Goal: Transaction & Acquisition: Obtain resource

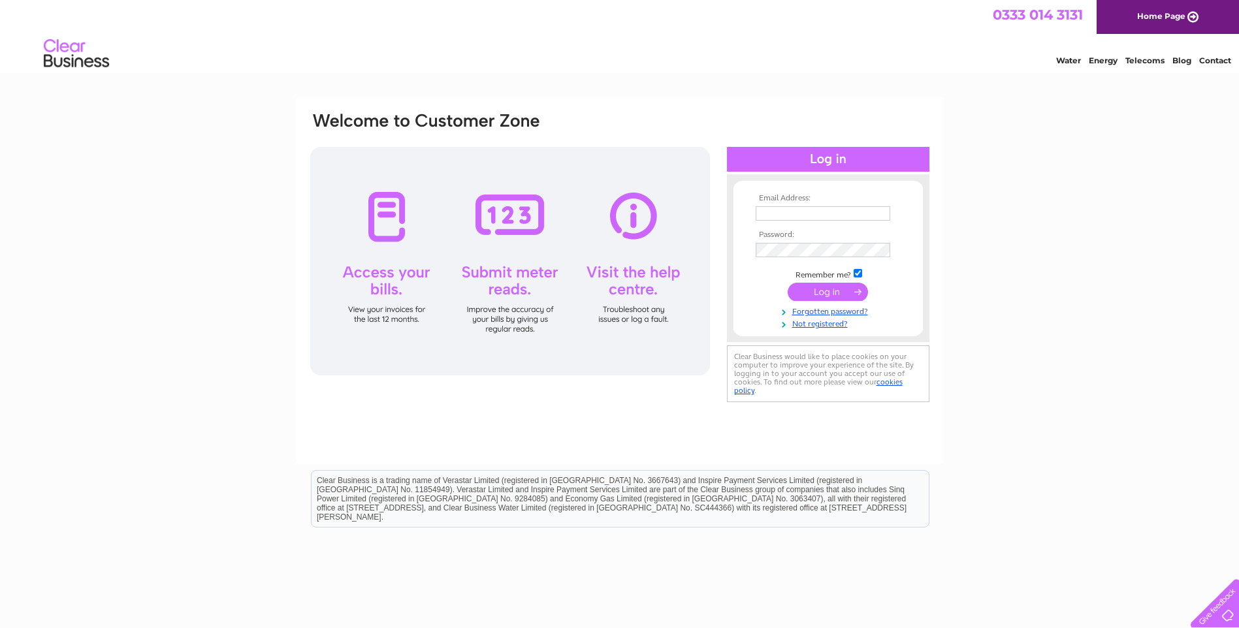
type input "[PERSON_NAME][EMAIL_ADDRESS][DOMAIN_NAME]"
click at [843, 293] on input "submit" at bounding box center [828, 292] width 80 height 18
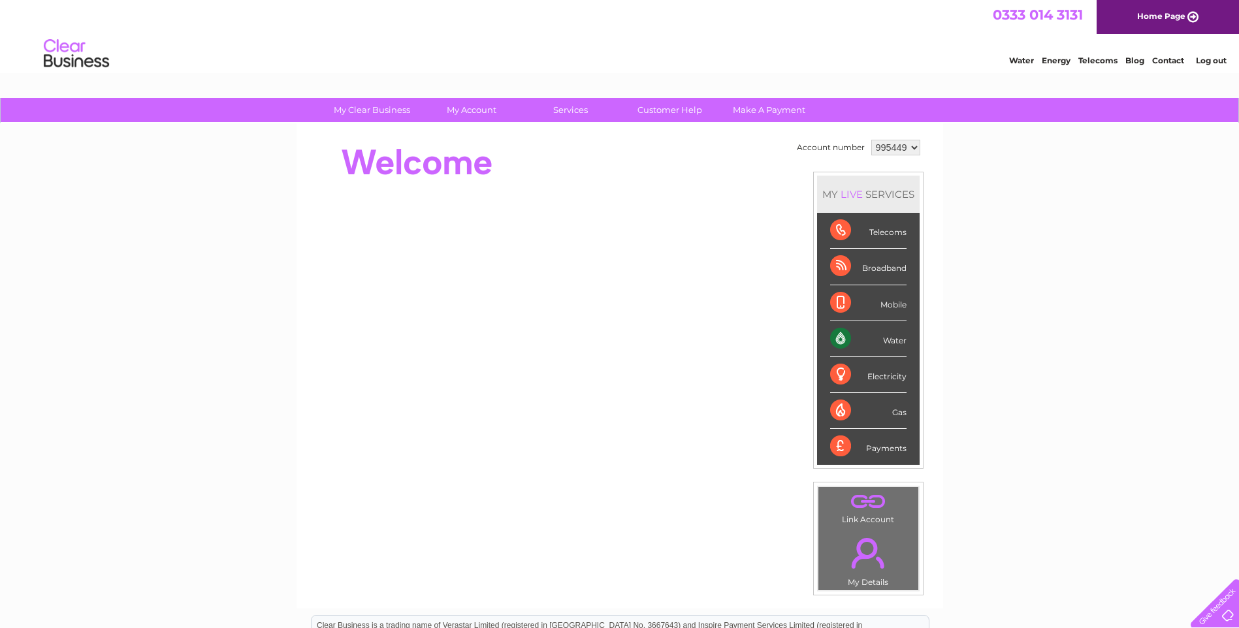
click at [847, 333] on div "Water" at bounding box center [868, 339] width 76 height 36
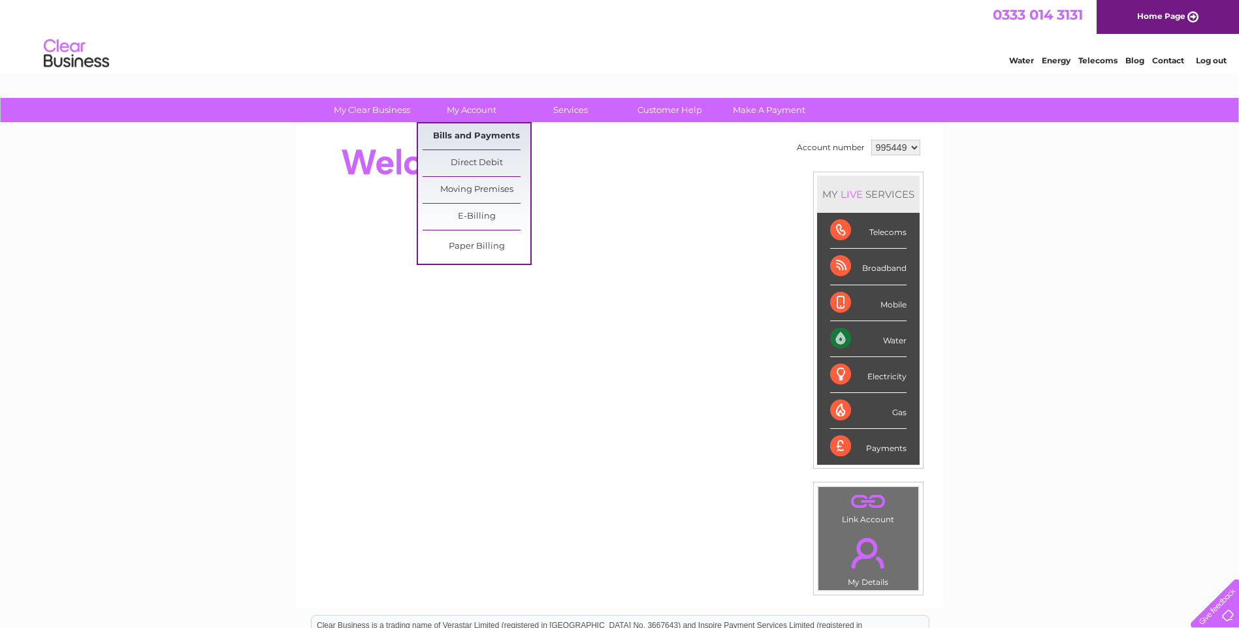
click at [479, 131] on link "Bills and Payments" at bounding box center [477, 136] width 108 height 26
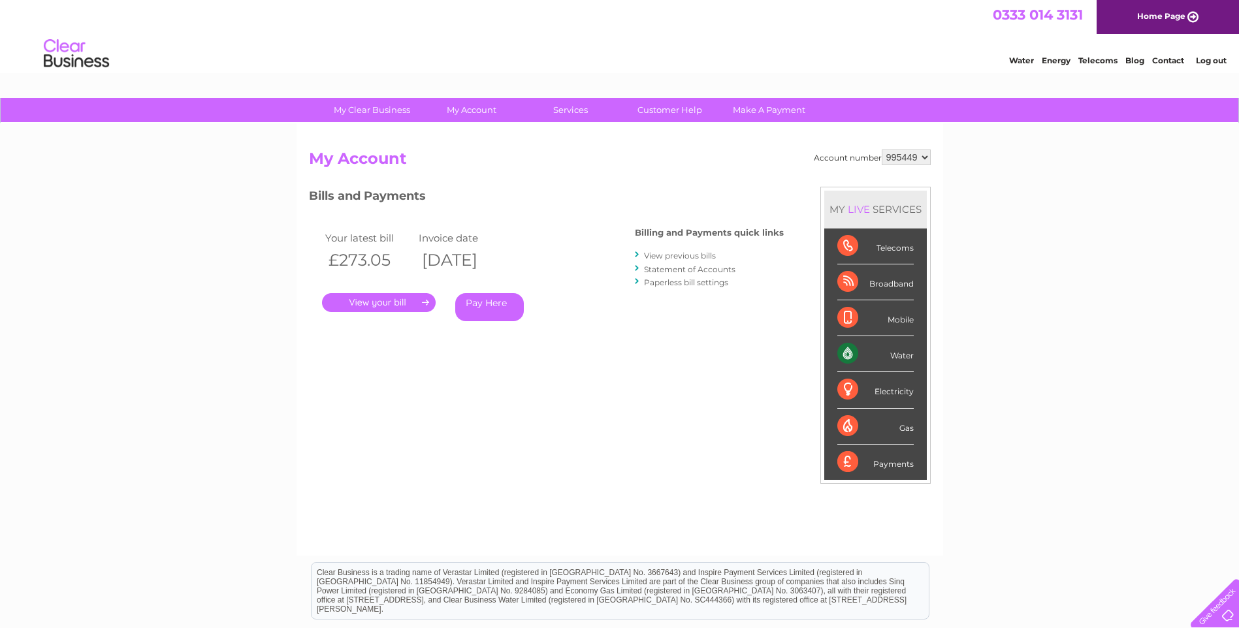
click at [684, 258] on link "View previous bills" at bounding box center [680, 256] width 72 height 10
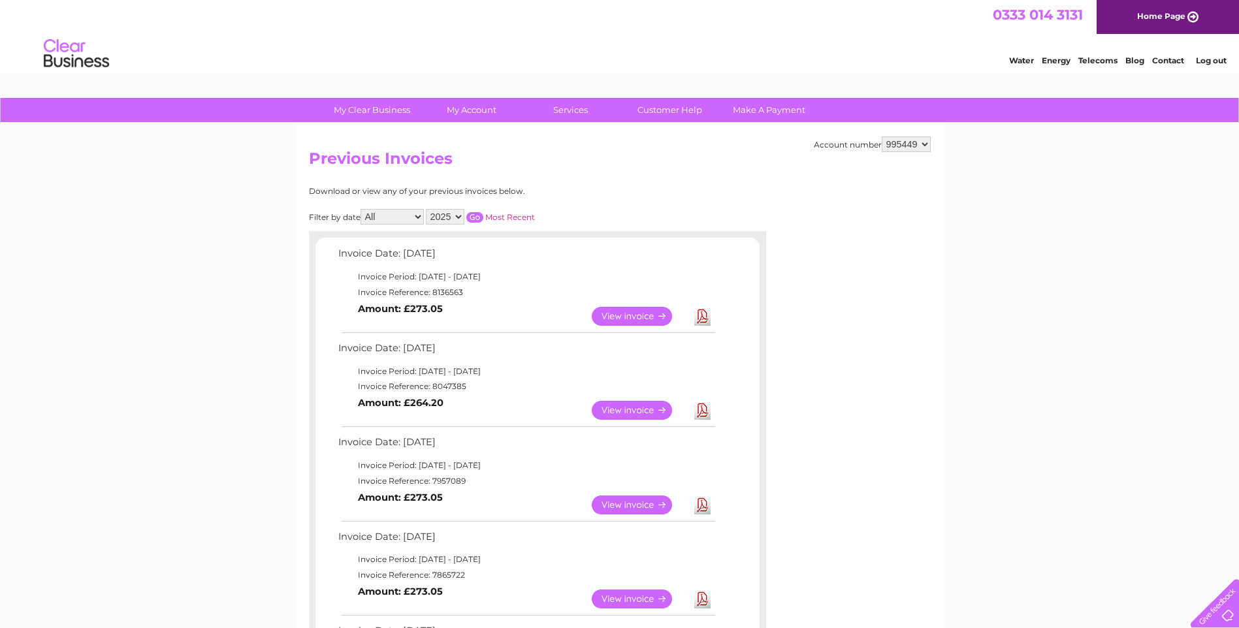
click at [704, 317] on link "Download" at bounding box center [702, 316] width 16 height 19
